Goal: Transaction & Acquisition: Purchase product/service

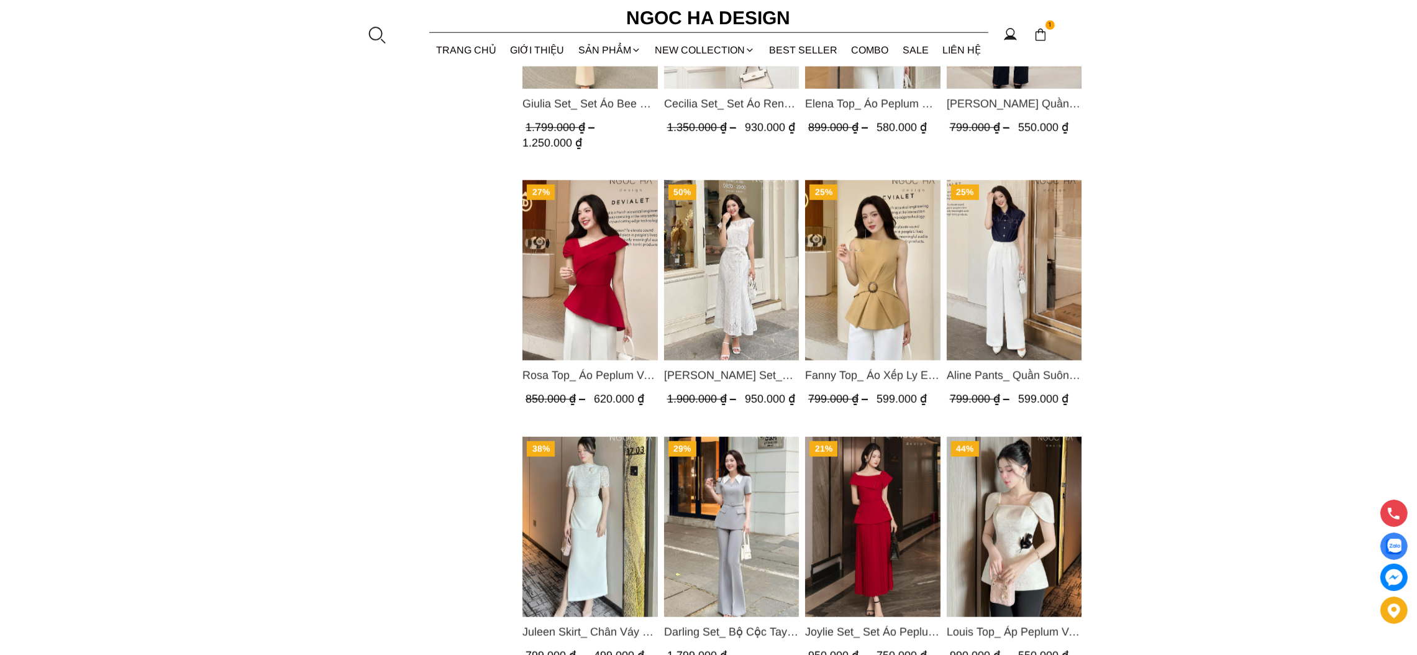
click at [386, 33] on section "1 Trang chủ Giới thiệu Sản phẩm Áo Áo thun Áo sơ mi Áo Peplum Áo lụa Áo len Quầ…" at bounding box center [708, 33] width 1417 height 66
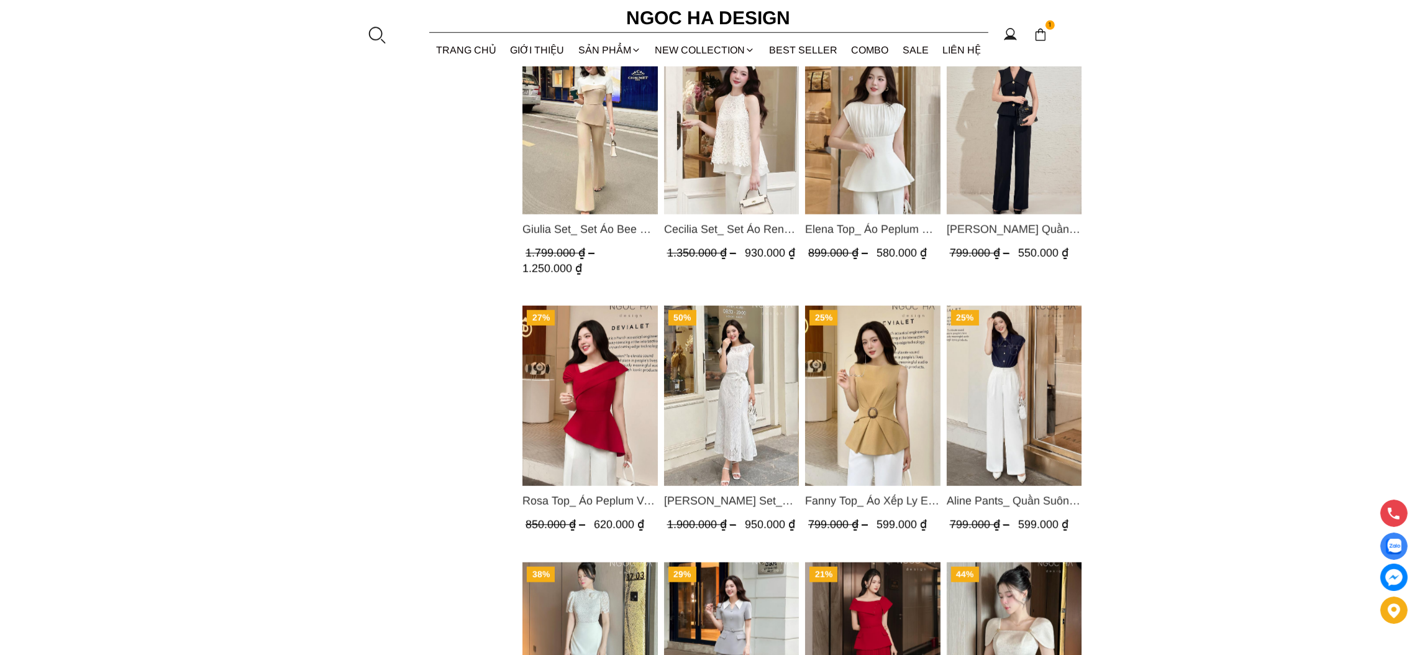
scroll to position [1668, 0]
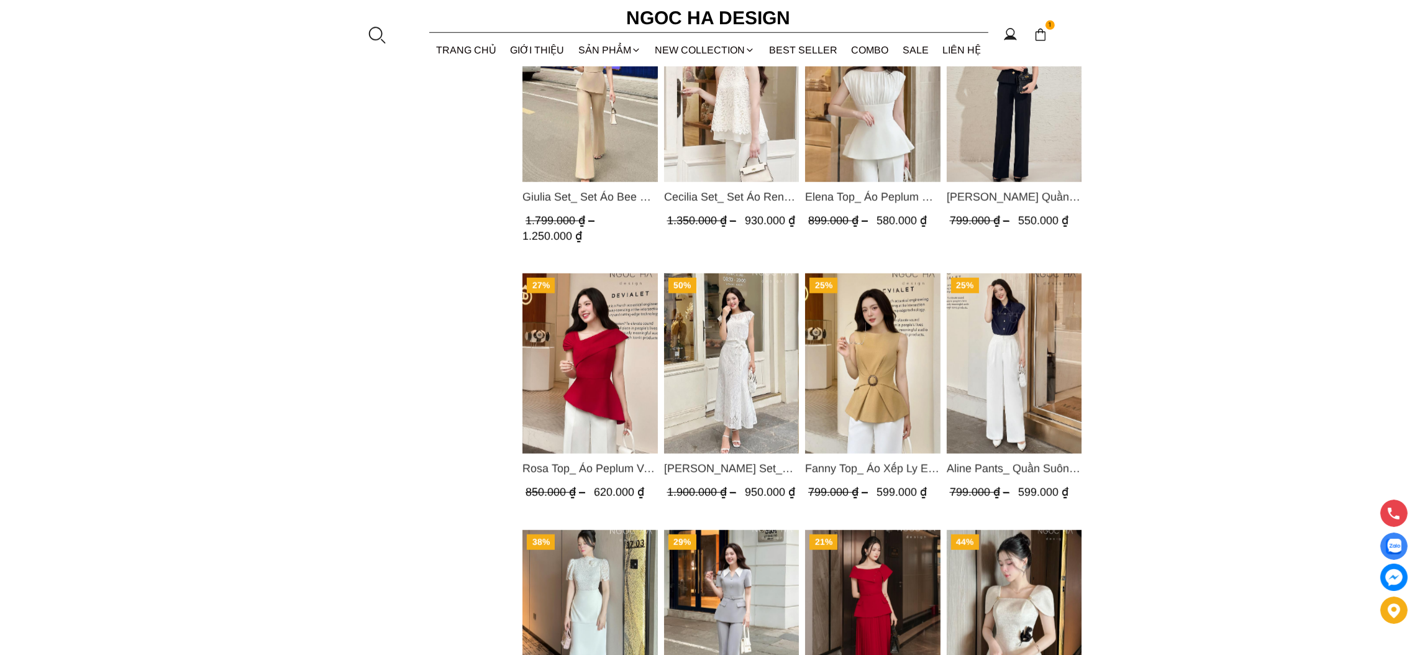
click at [605, 396] on img "Product image - Rosa Top_ Áo Peplum Vai Lệch Xếp Ly Màu Đỏ A1064" at bounding box center [590, 363] width 135 height 180
click at [741, 343] on img "Product image - Isabella Set_ Bộ Ren Áo Sơ Mi Vai Chờm Chân Váy Đuôi Cá Màu Trắ…" at bounding box center [731, 363] width 135 height 180
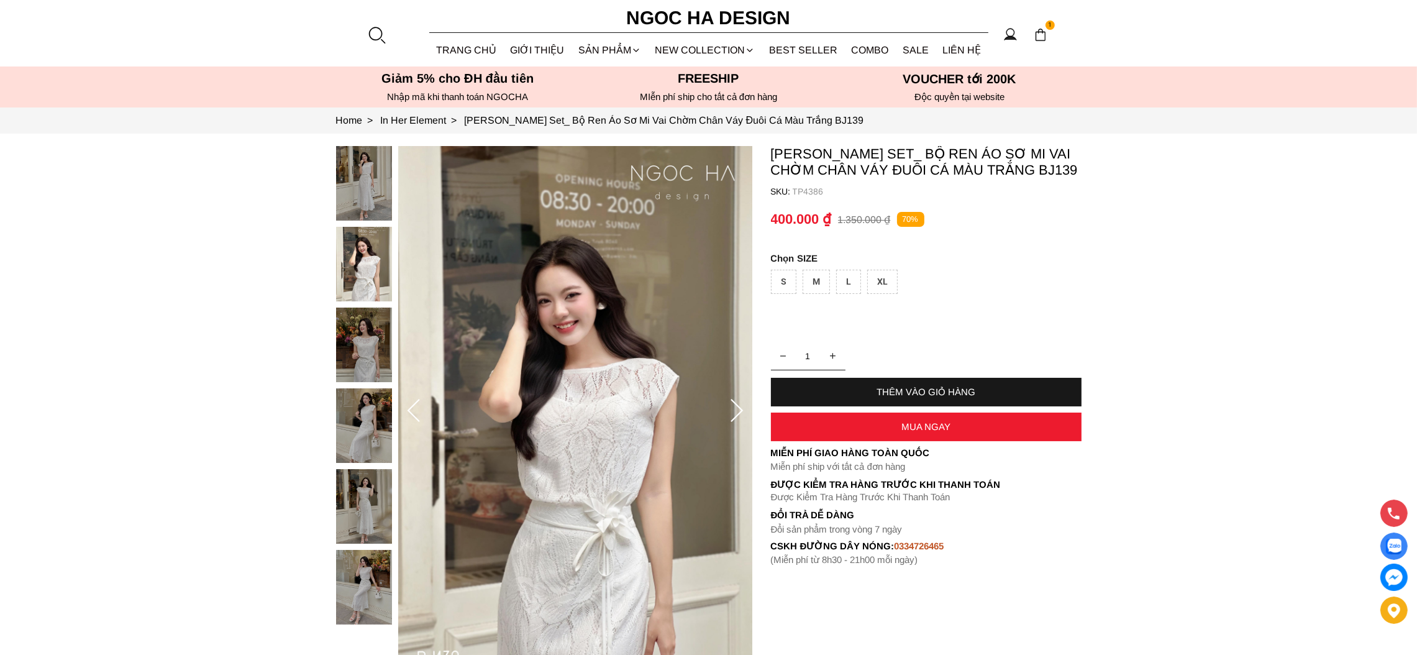
click at [780, 279] on div "S" at bounding box center [783, 282] width 25 height 24
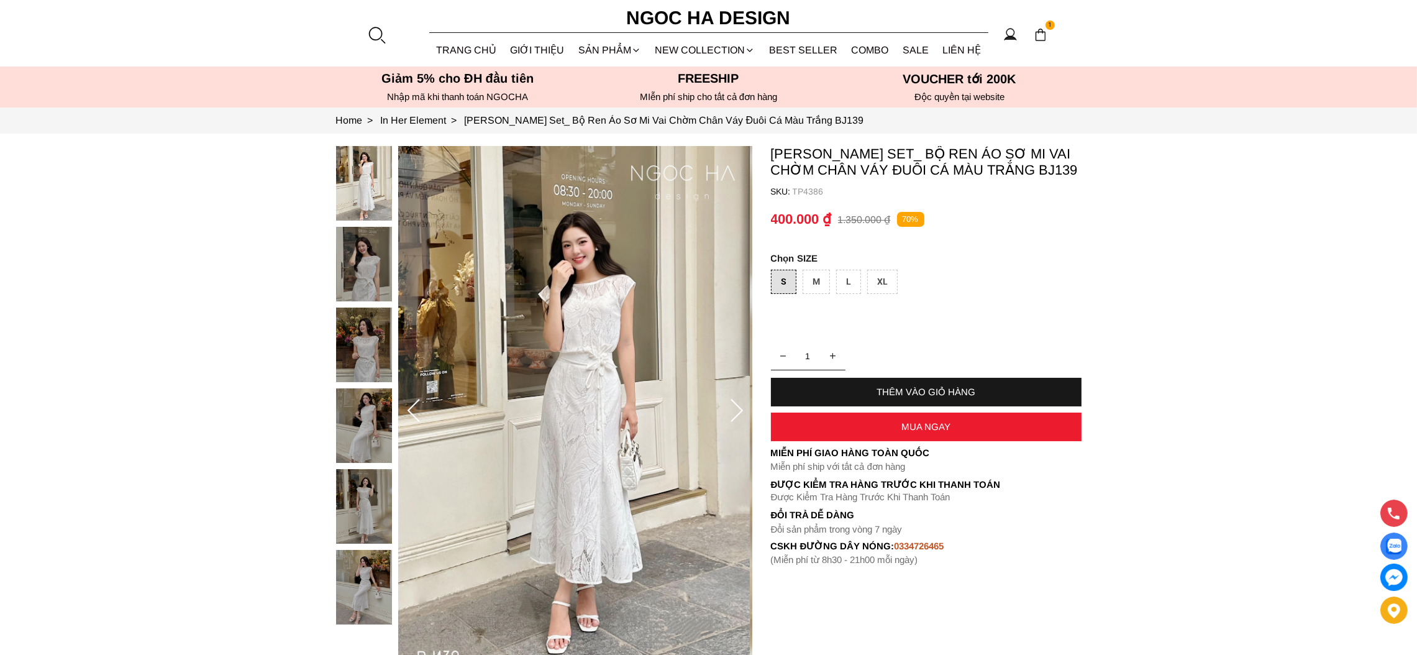
click at [815, 283] on div "M" at bounding box center [816, 282] width 27 height 24
drag, startPoint x: 847, startPoint y: 285, endPoint x: 855, endPoint y: 286, distance: 8.2
click at [848, 285] on div "L" at bounding box center [848, 282] width 25 height 24
click at [870, 286] on div "XL" at bounding box center [882, 282] width 30 height 24
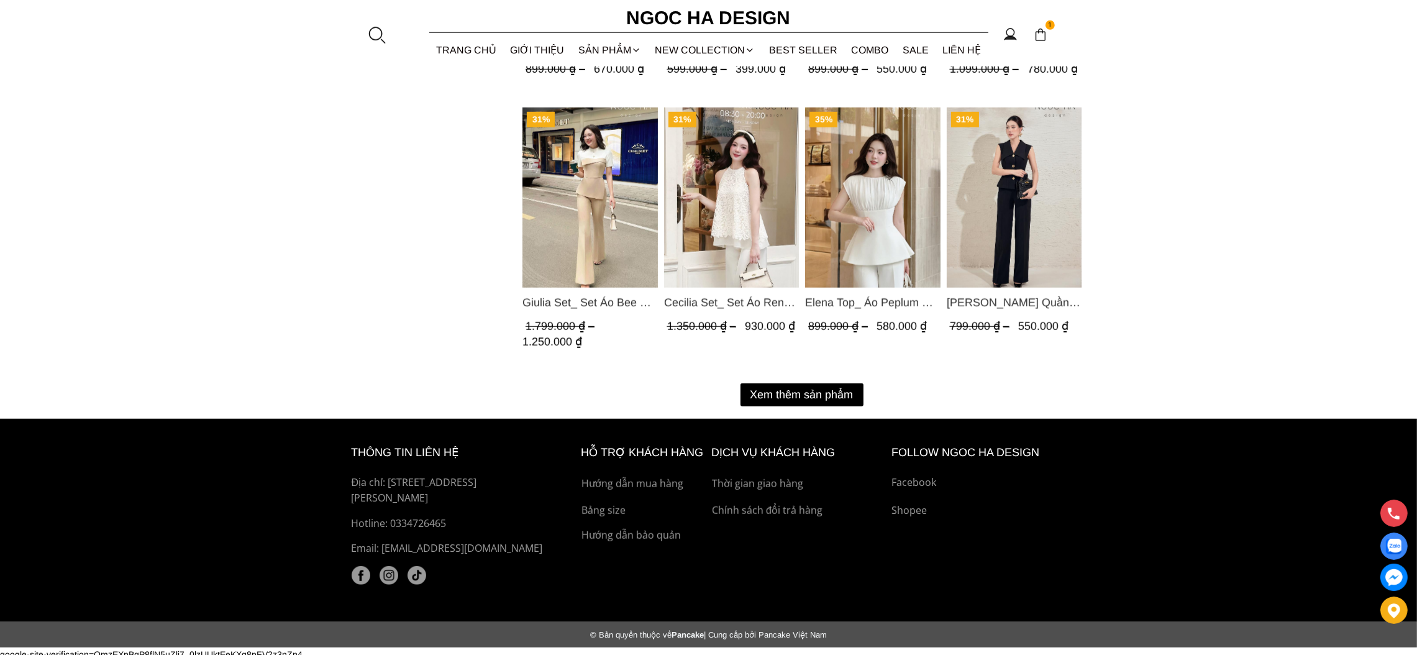
scroll to position [1567, 0]
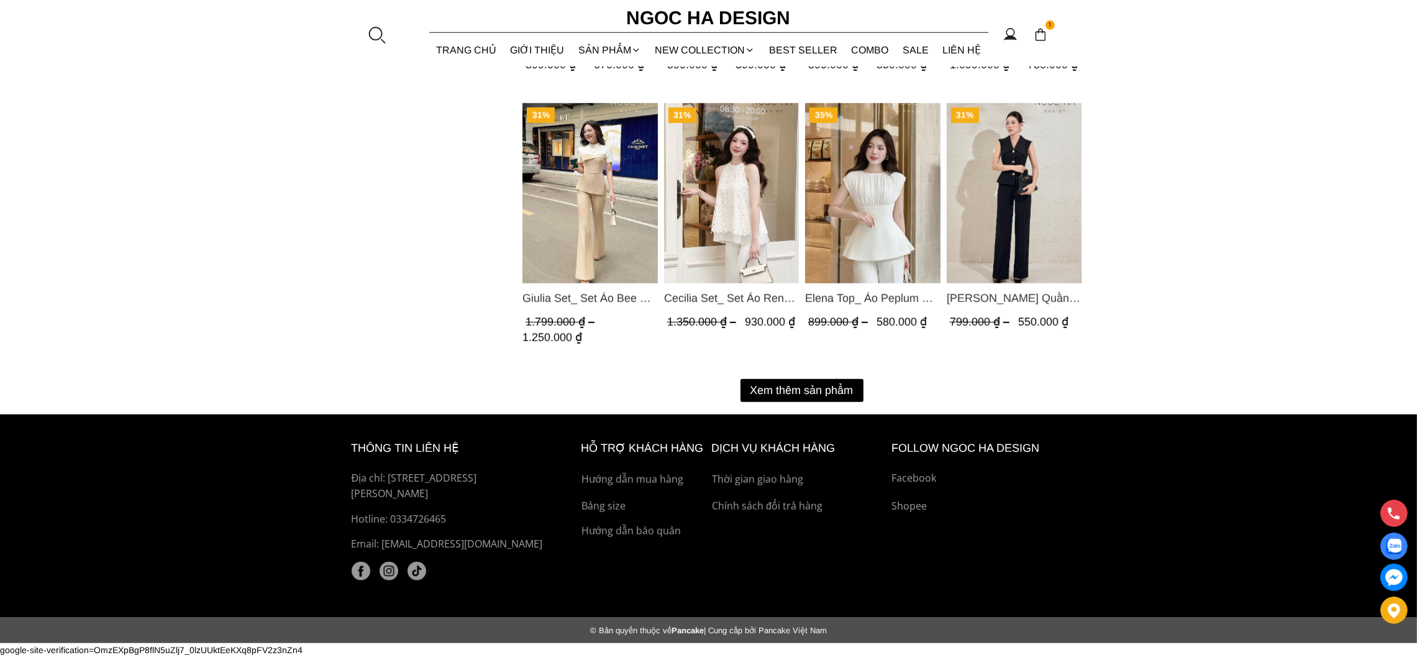
click at [802, 383] on button "Xem thêm sản phẩm" at bounding box center [802, 390] width 123 height 23
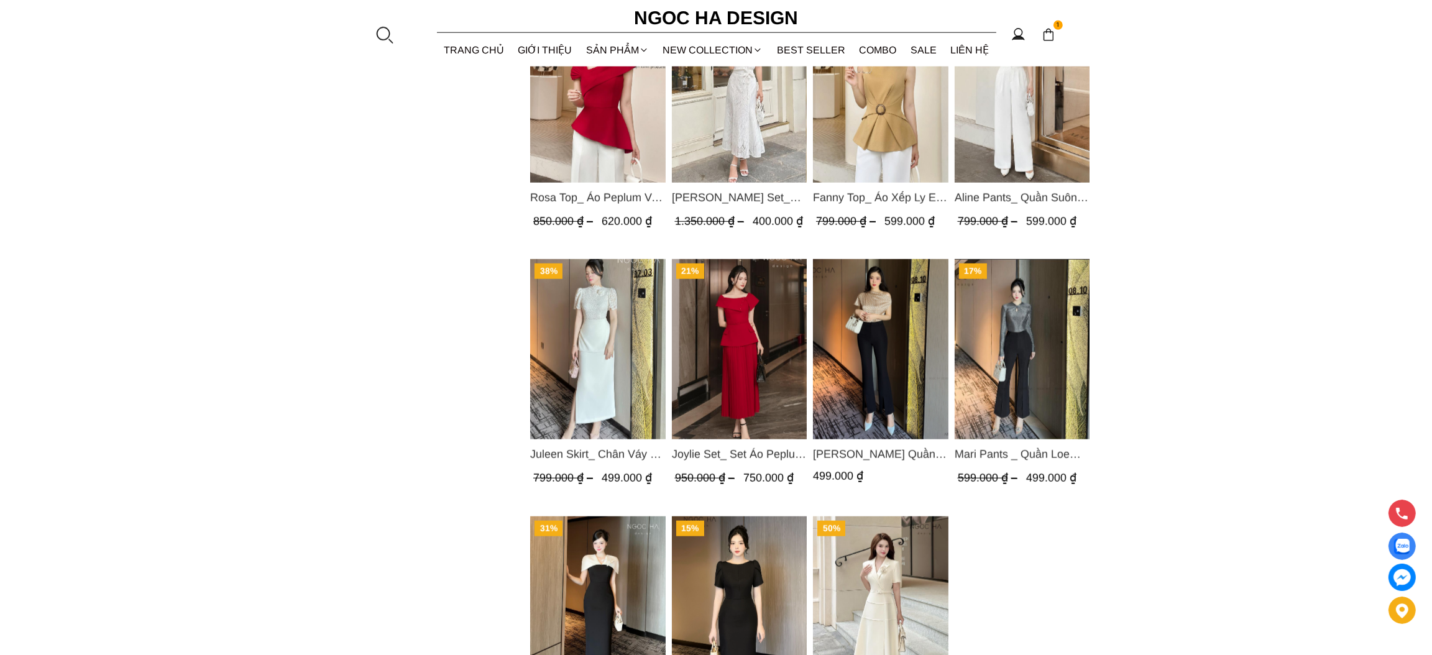
scroll to position [1940, 0]
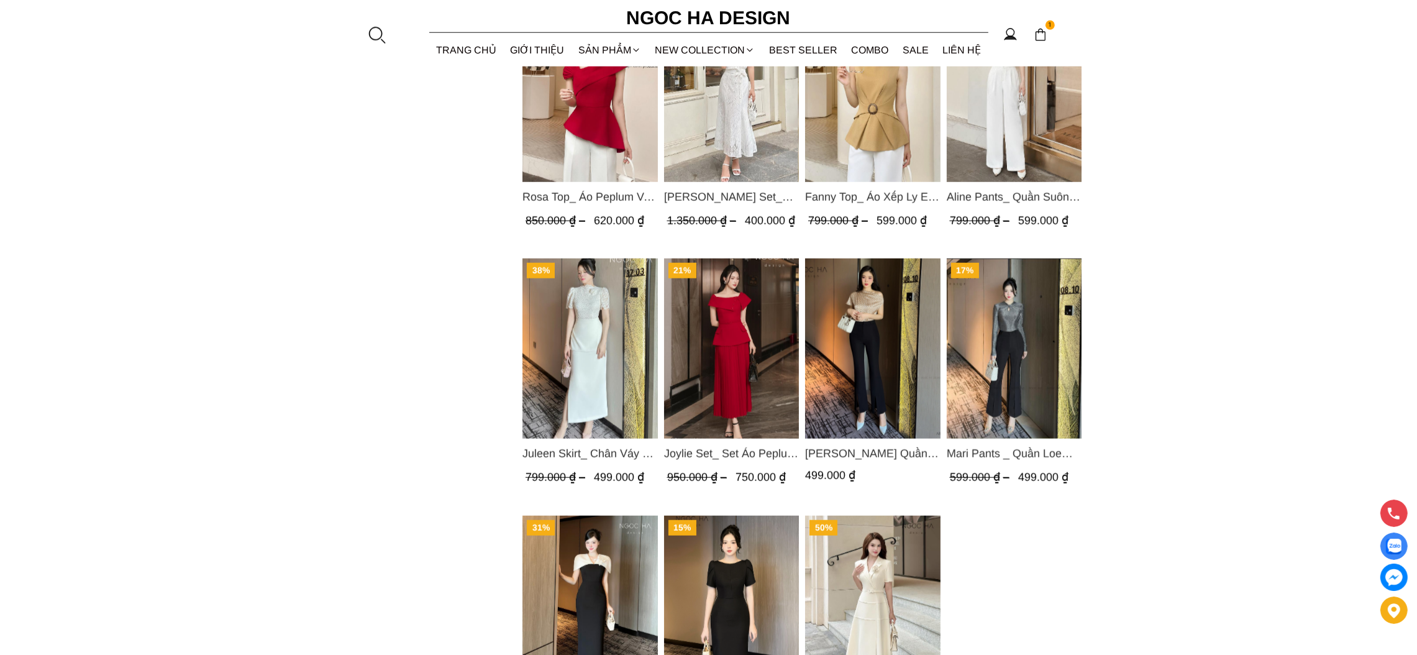
click at [362, 35] on section "1 Trang chủ Giới thiệu Sản phẩm [GEOGRAPHIC_DATA] Áo thun Áo sơ mi Áo Peplum Áo…" at bounding box center [708, 33] width 1417 height 66
click at [373, 40] on div at bounding box center [376, 34] width 19 height 19
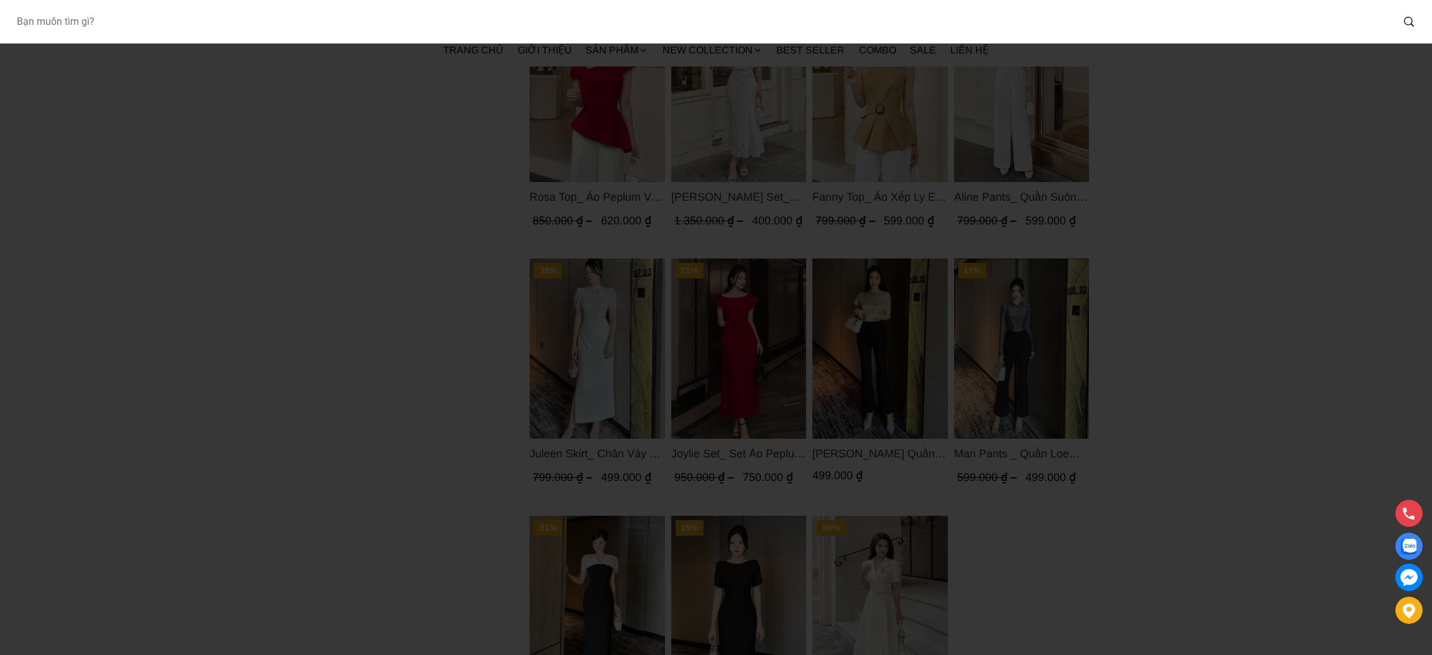
drag, startPoint x: 16, startPoint y: 19, endPoint x: 24, endPoint y: 21, distance: 7.9
click at [24, 21] on input "Input search Bạn muốn tìm gì?" at bounding box center [699, 21] width 1386 height 29
type input "bj139"
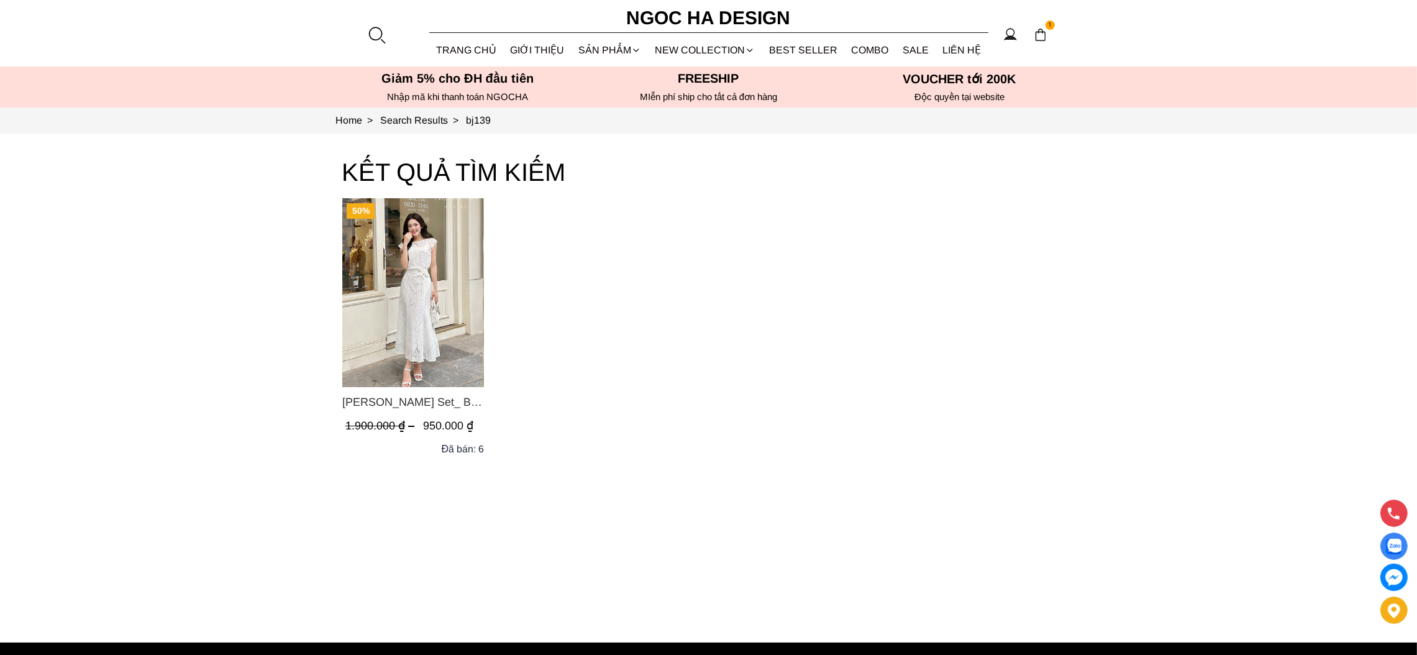
click at [379, 279] on img "Product image - Isabella Set_ Bộ Ren Áo Sơ Mi Vai Chờm Chân Váy Đuôi Cá Màu Trắ…" at bounding box center [413, 292] width 142 height 189
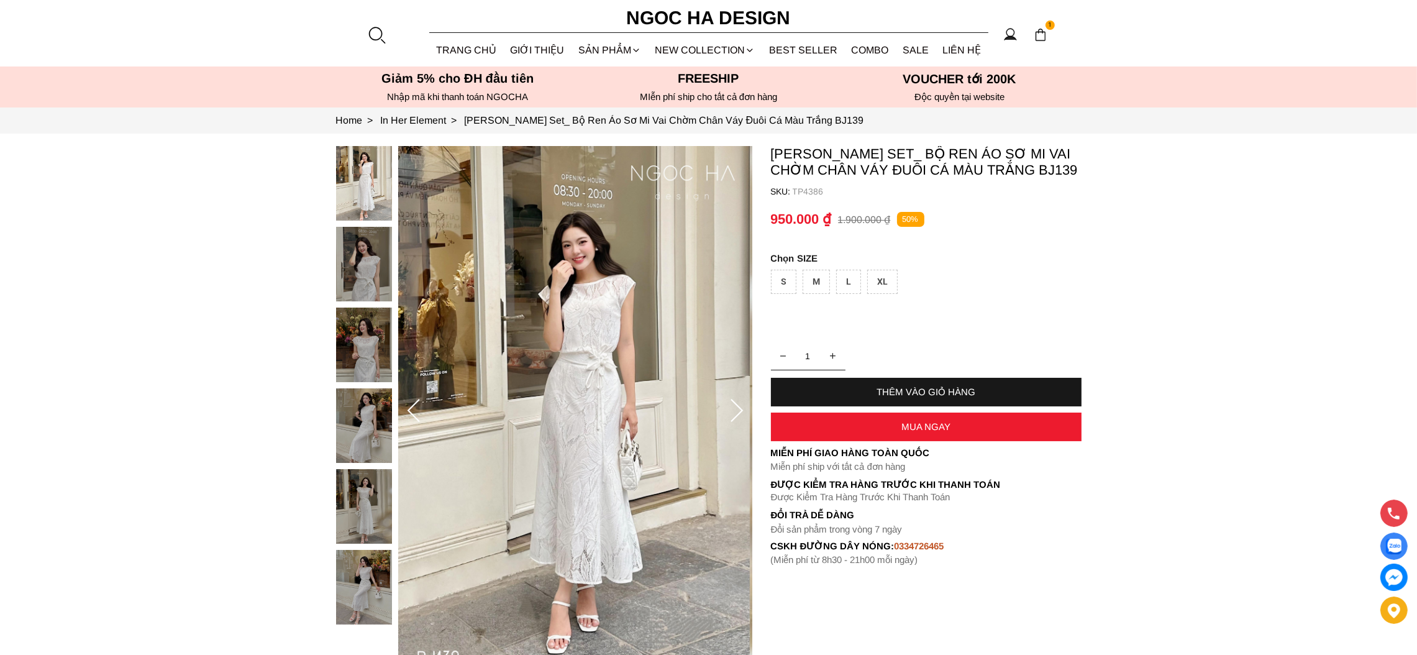
click at [790, 276] on div "S" at bounding box center [783, 282] width 25 height 24
click at [814, 285] on div "M" at bounding box center [816, 282] width 27 height 24
click at [840, 283] on div "L" at bounding box center [848, 282] width 25 height 24
click at [872, 283] on div "XL" at bounding box center [882, 282] width 30 height 24
click at [454, 58] on link "TRANG CHỦ" at bounding box center [466, 50] width 75 height 33
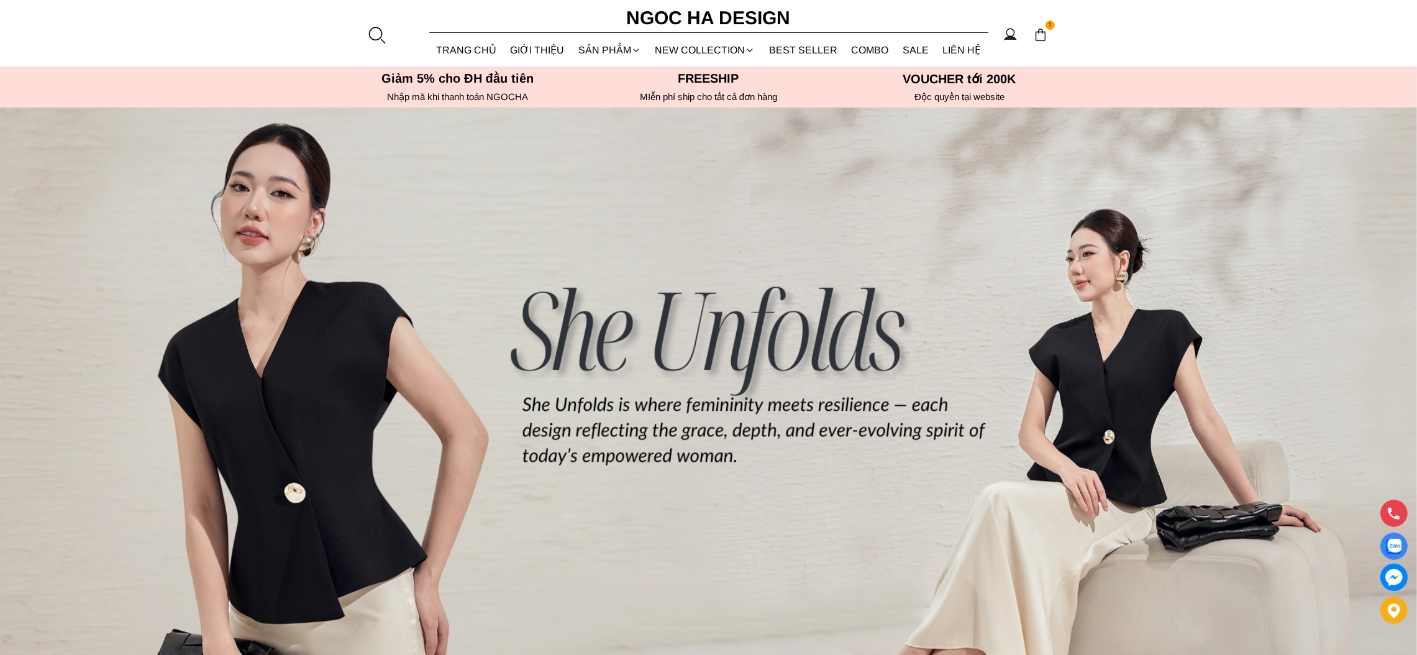
scroll to position [186, 0]
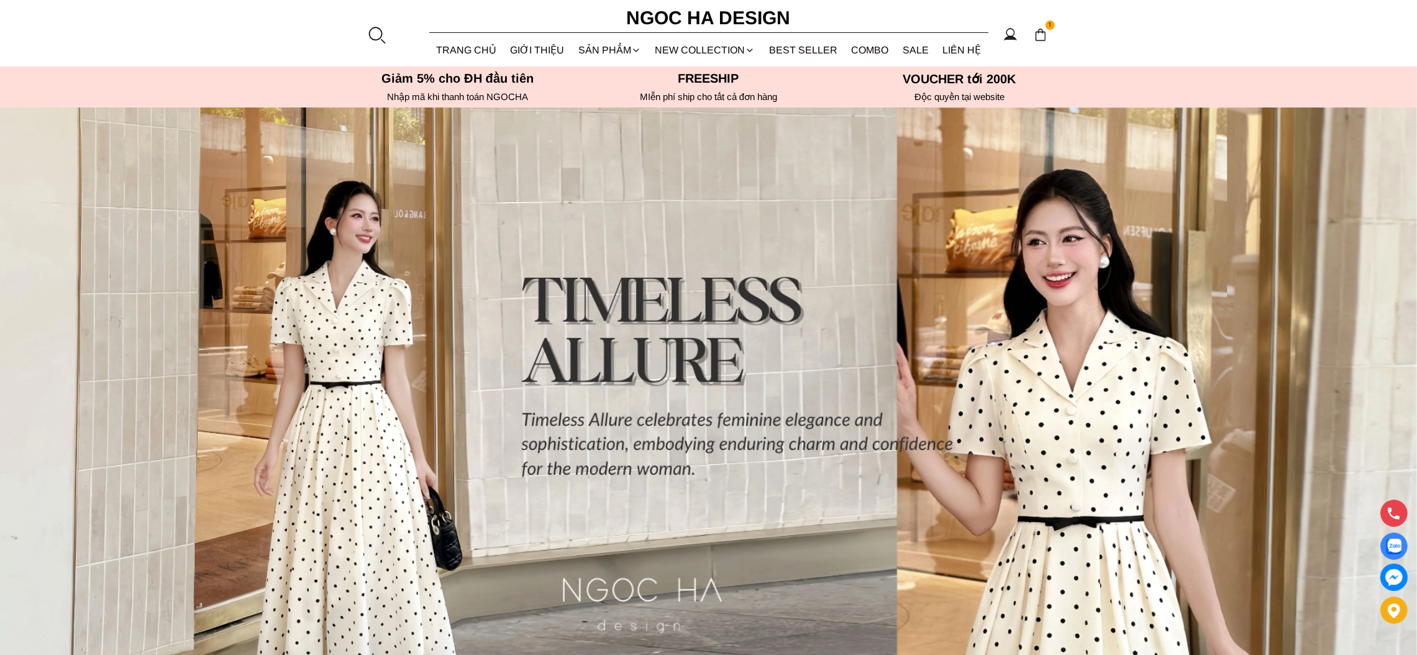
click at [380, 30] on div at bounding box center [376, 34] width 19 height 19
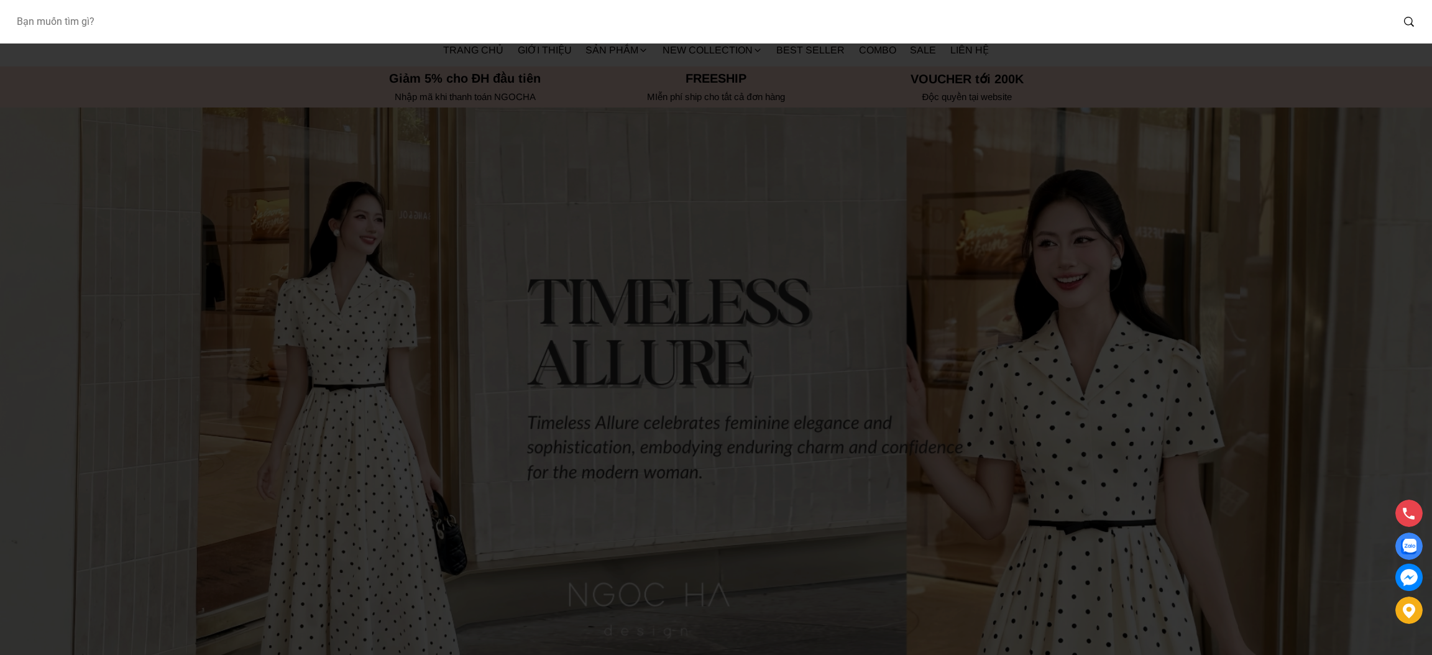
click at [176, 14] on input "Input search Bạn muốn tìm gì?" at bounding box center [699, 21] width 1386 height 29
type input "bj140"
